Goal: Navigation & Orientation: Find specific page/section

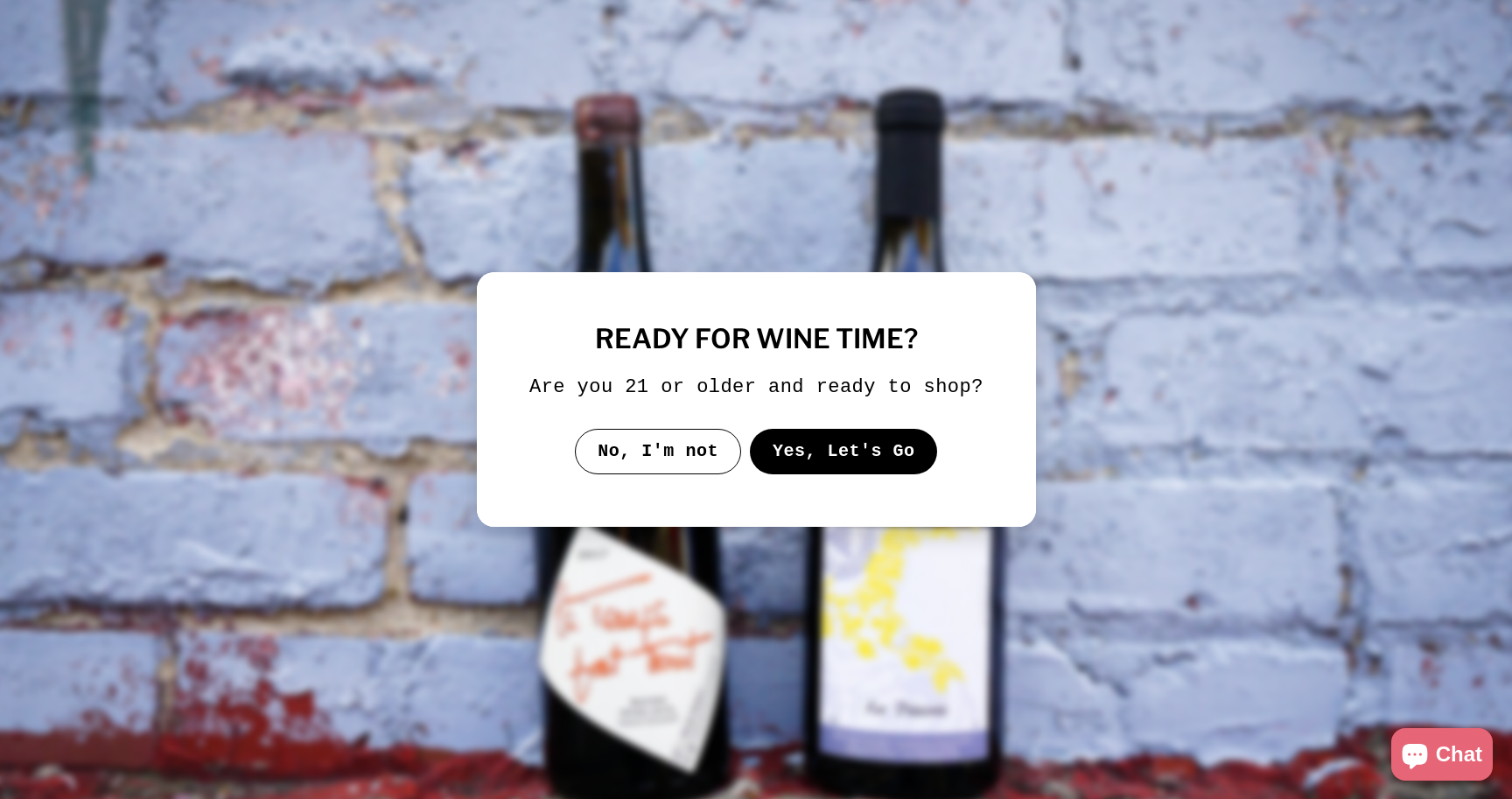
click at [852, 461] on button "Yes, Let's Go" at bounding box center [843, 451] width 188 height 45
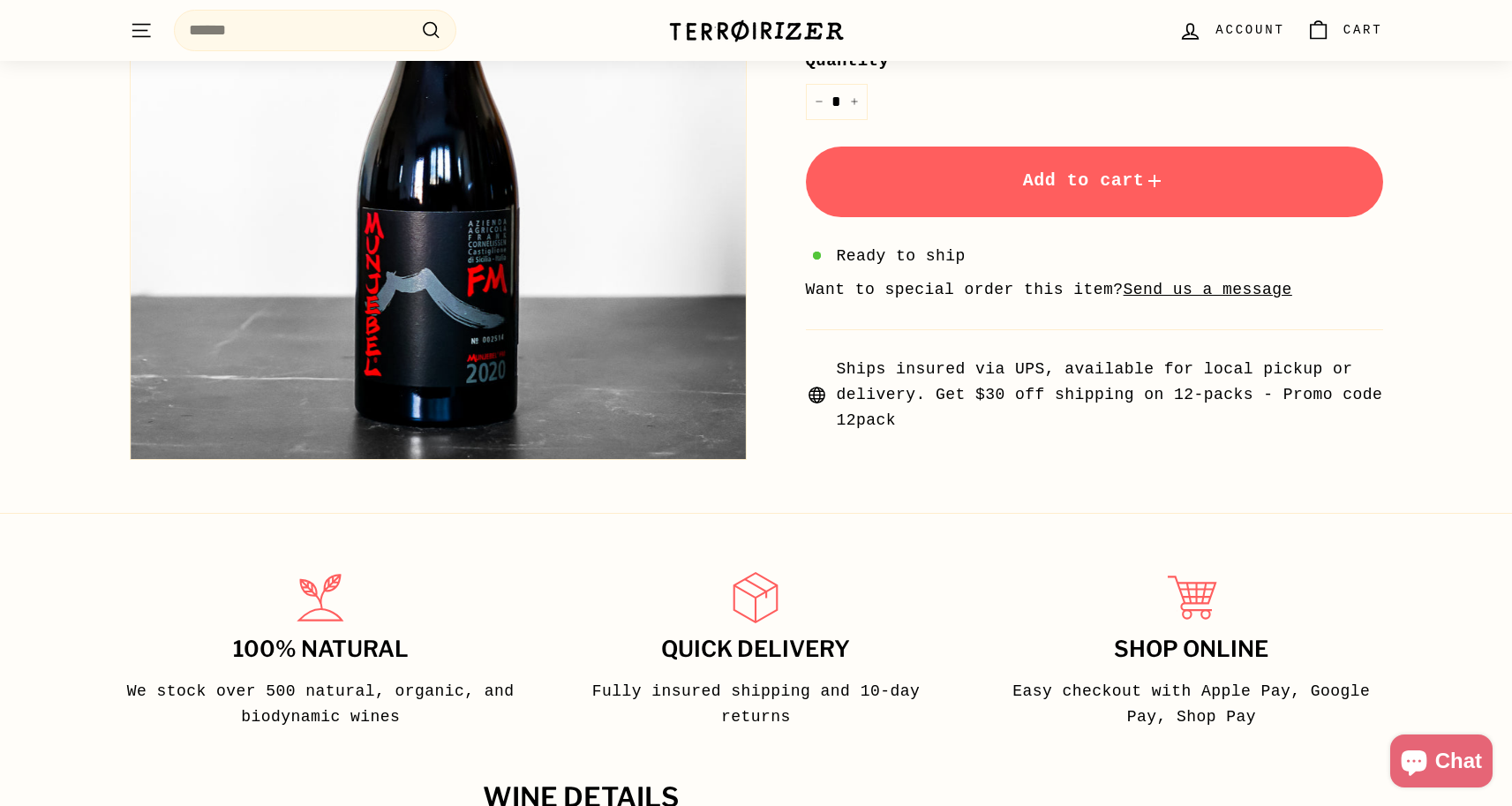
scroll to position [998, 0]
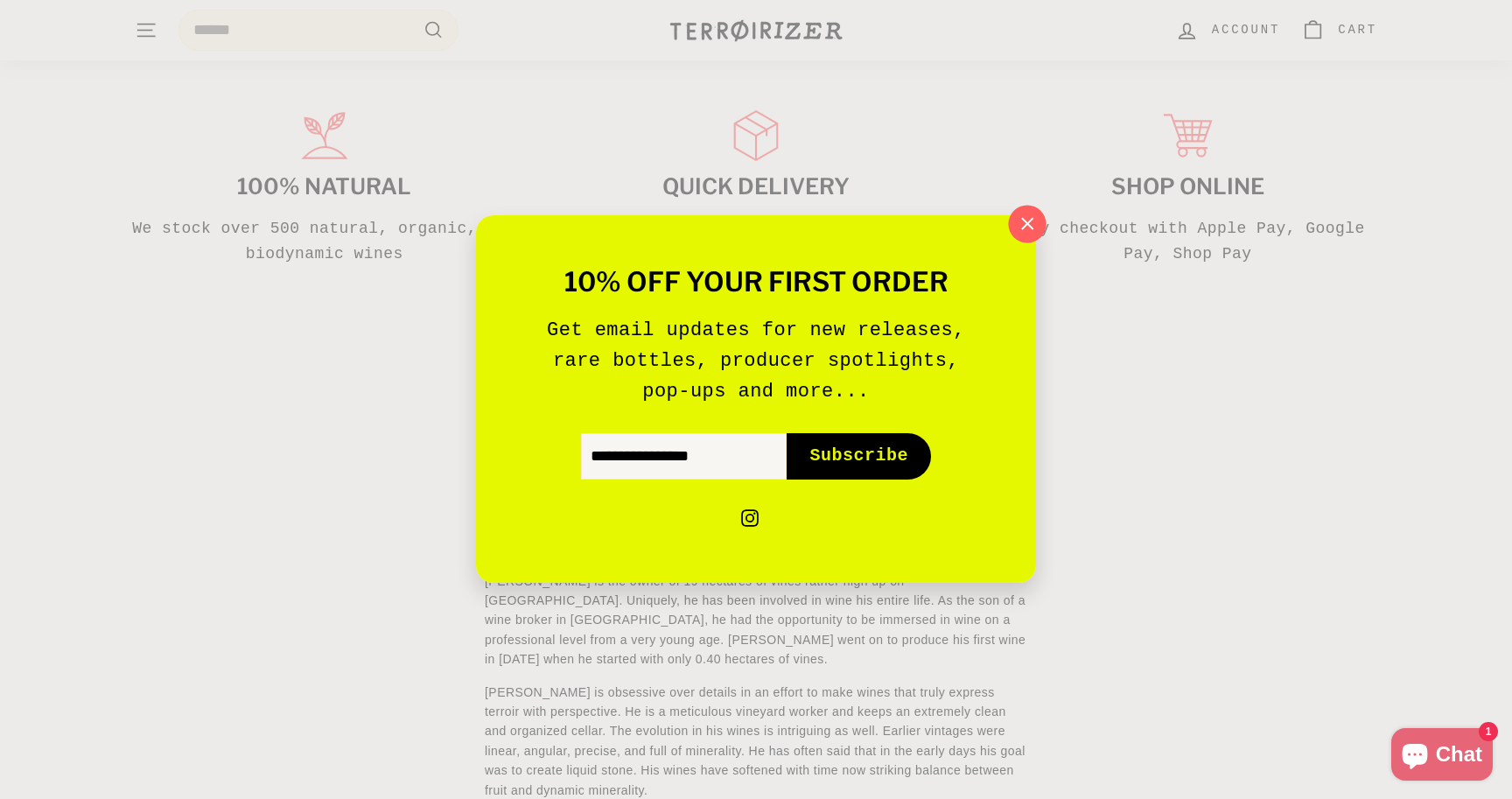
click at [1019, 217] on icon "button" at bounding box center [1027, 223] width 26 height 26
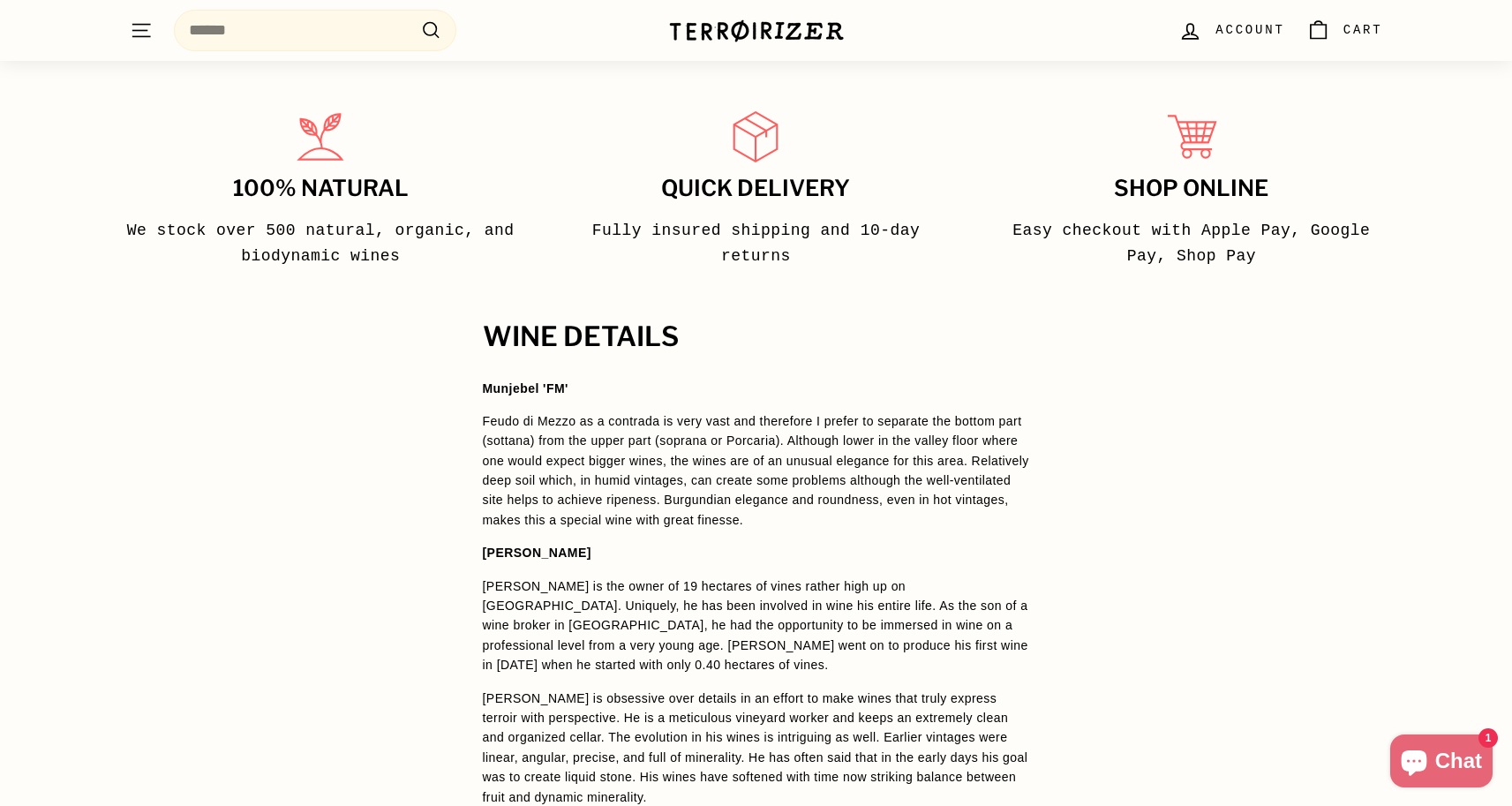
scroll to position [0, 0]
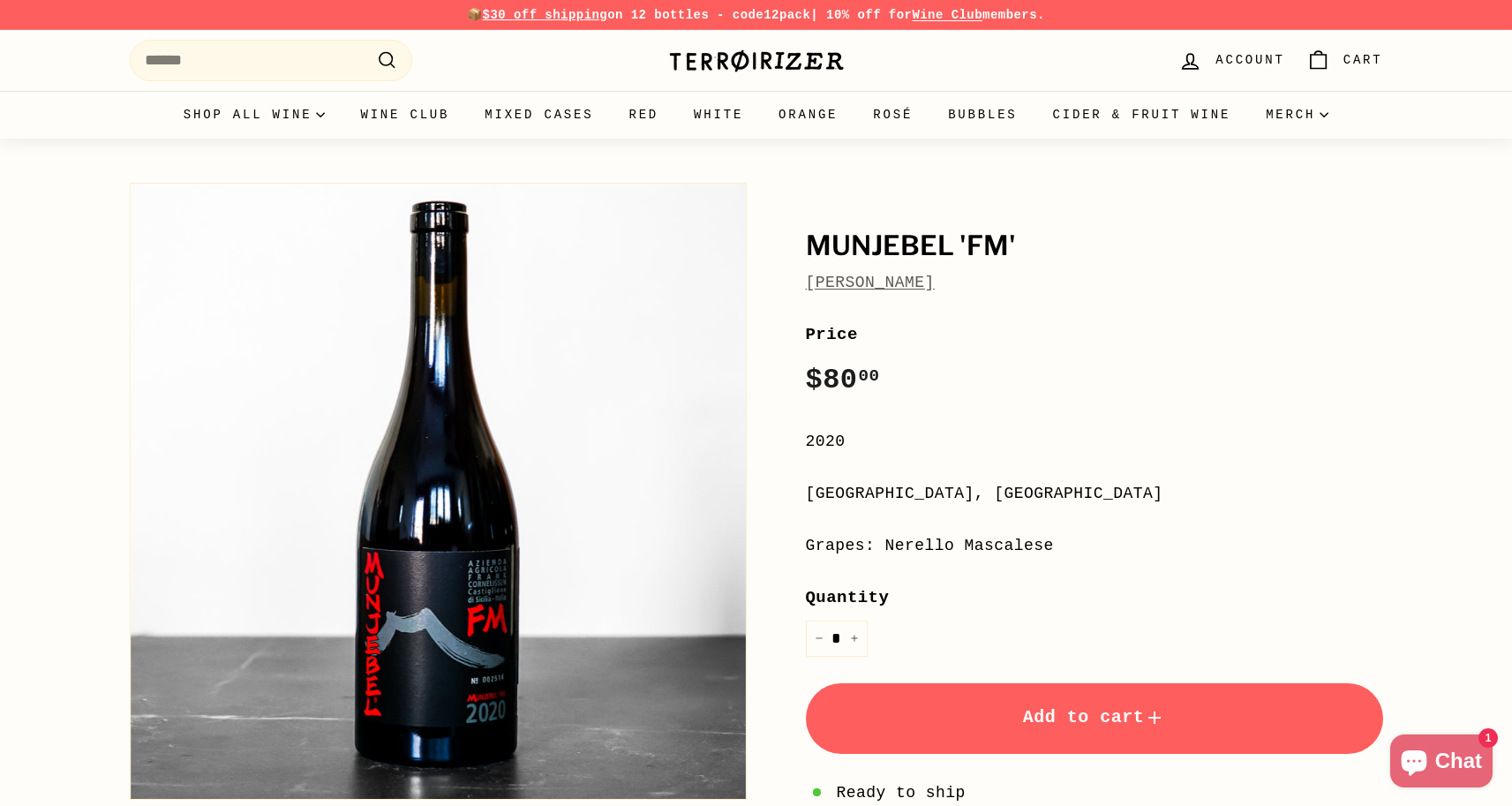
click at [916, 276] on link "[PERSON_NAME]" at bounding box center [870, 282] width 129 height 18
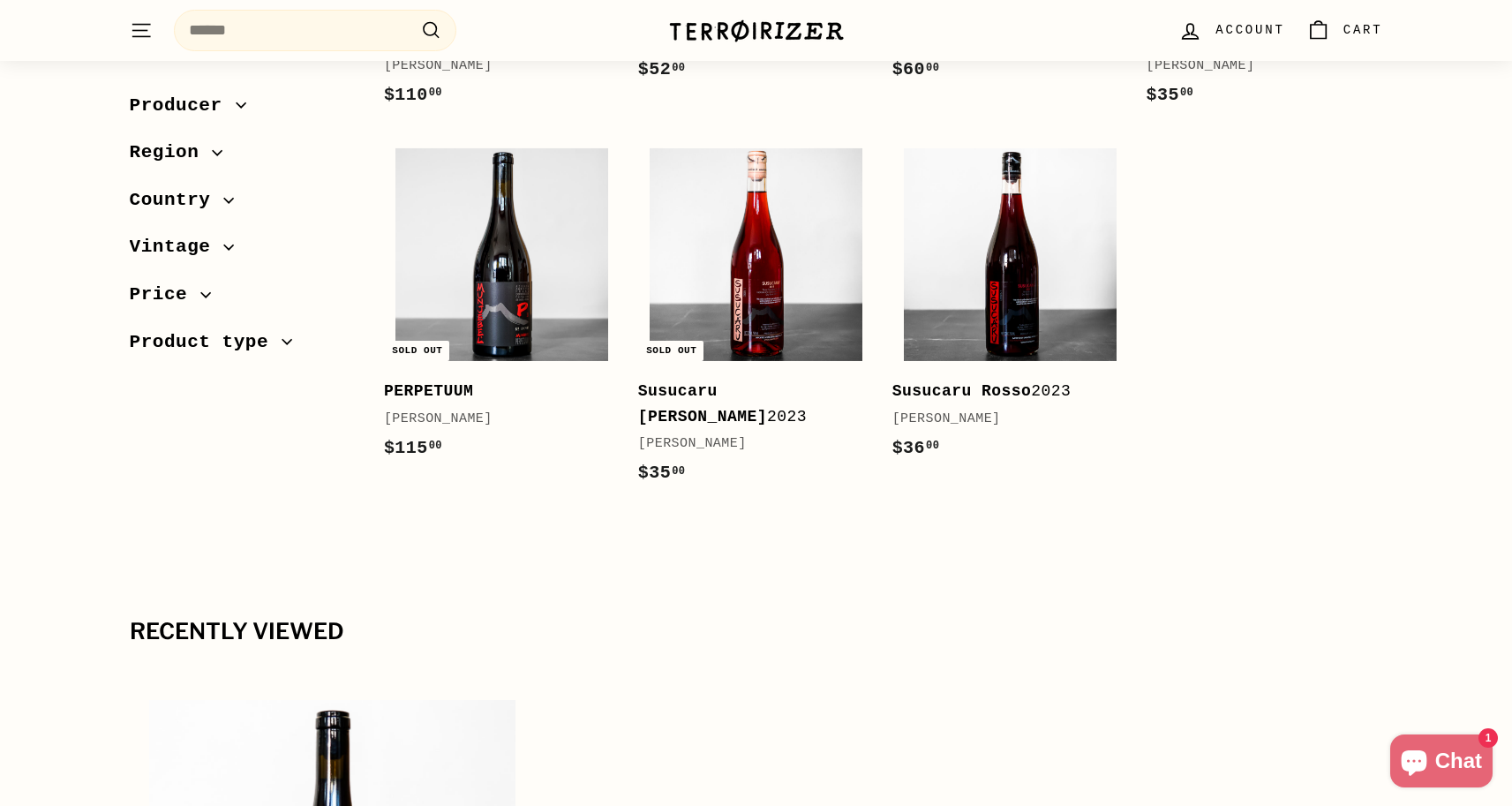
scroll to position [2034, 0]
